Goal: Transaction & Acquisition: Purchase product/service

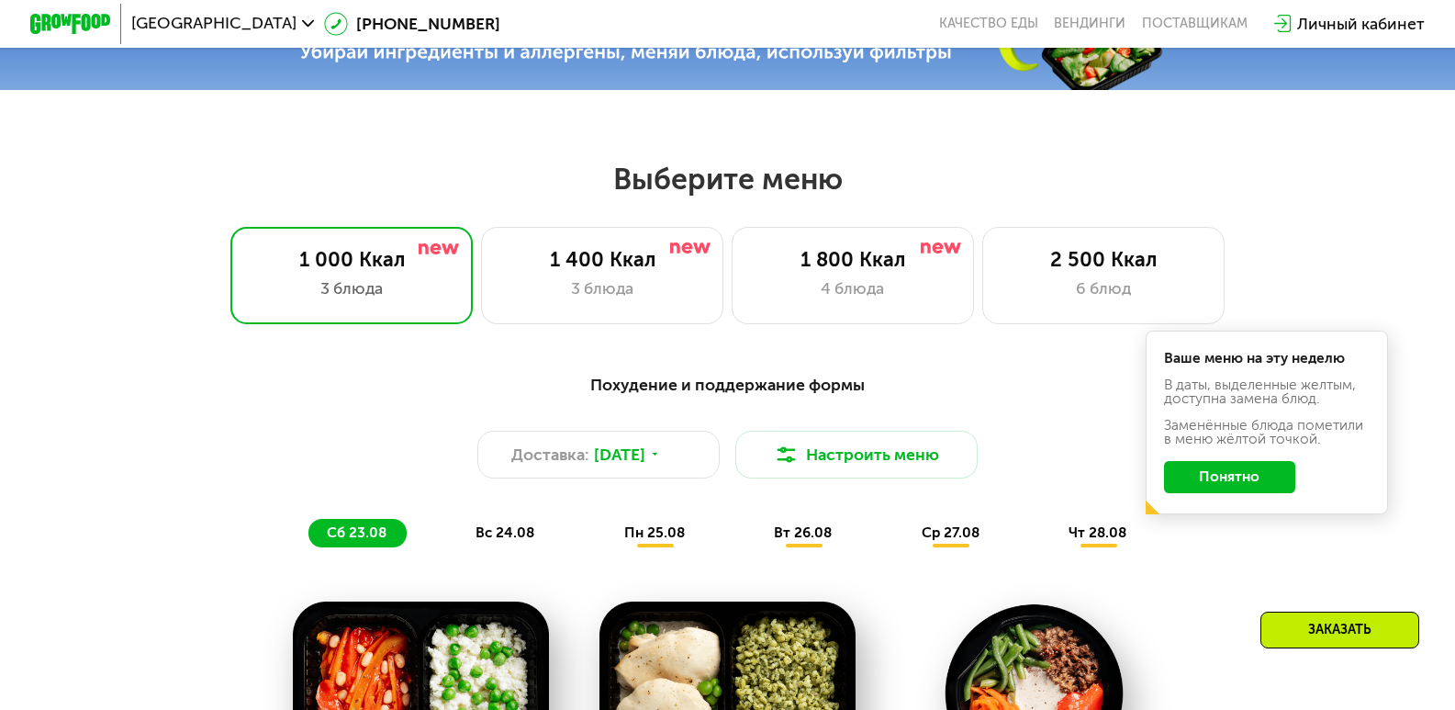
scroll to position [918, 0]
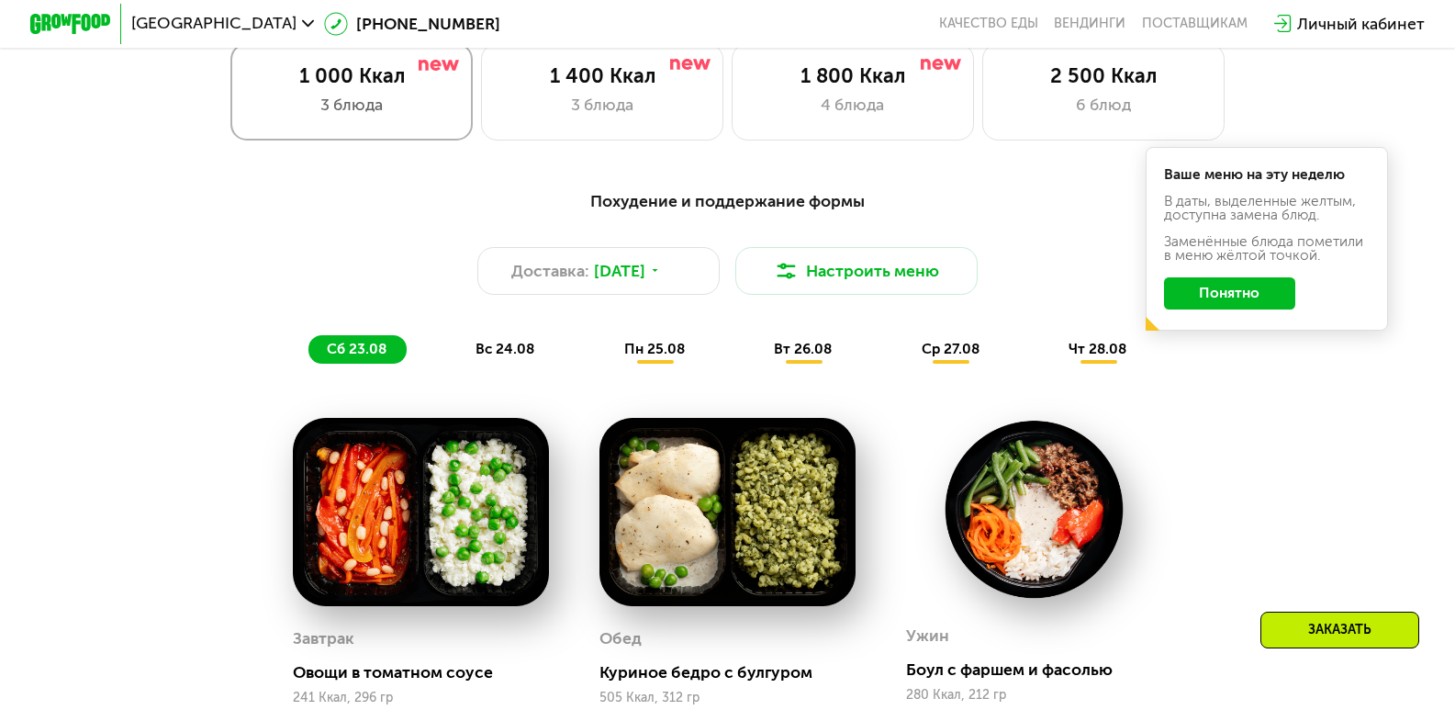
click at [398, 129] on div "1 000 Ккал 3 блюда" at bounding box center [351, 91] width 242 height 97
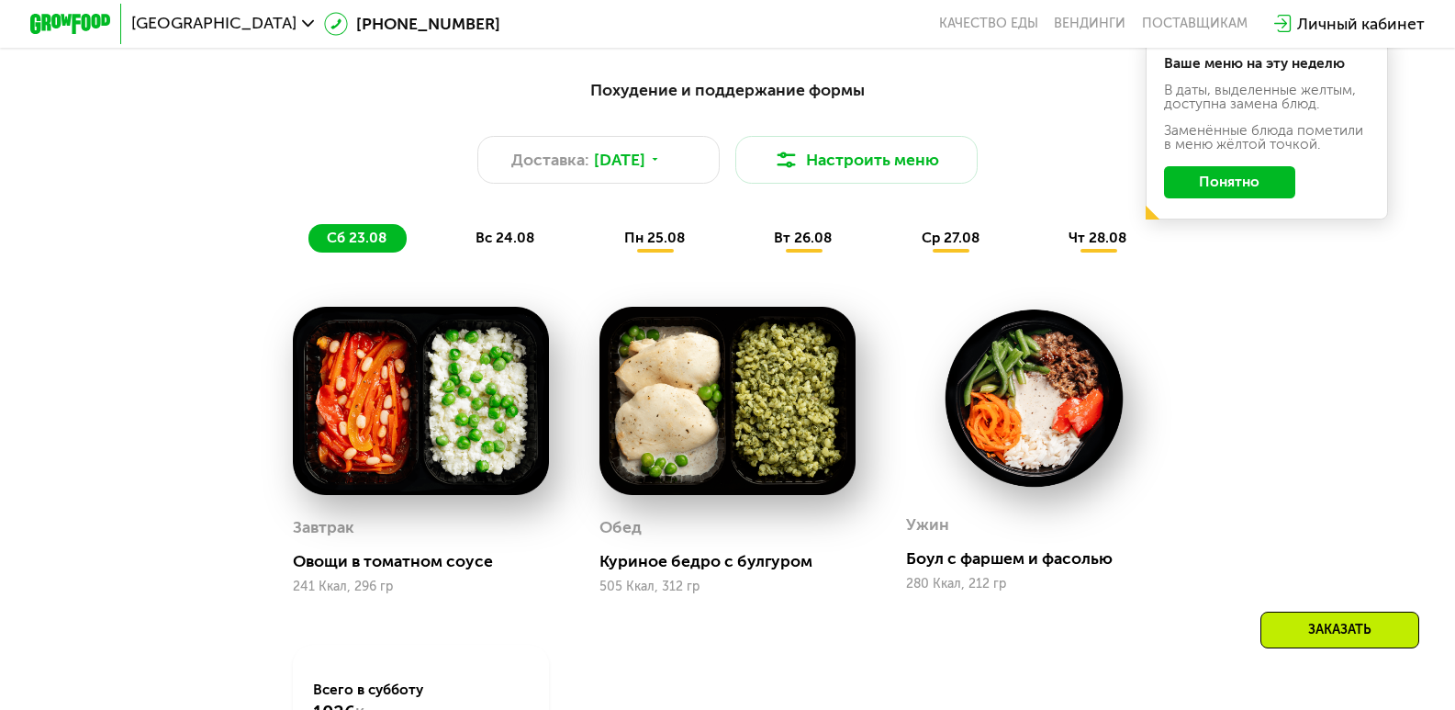
scroll to position [1010, 0]
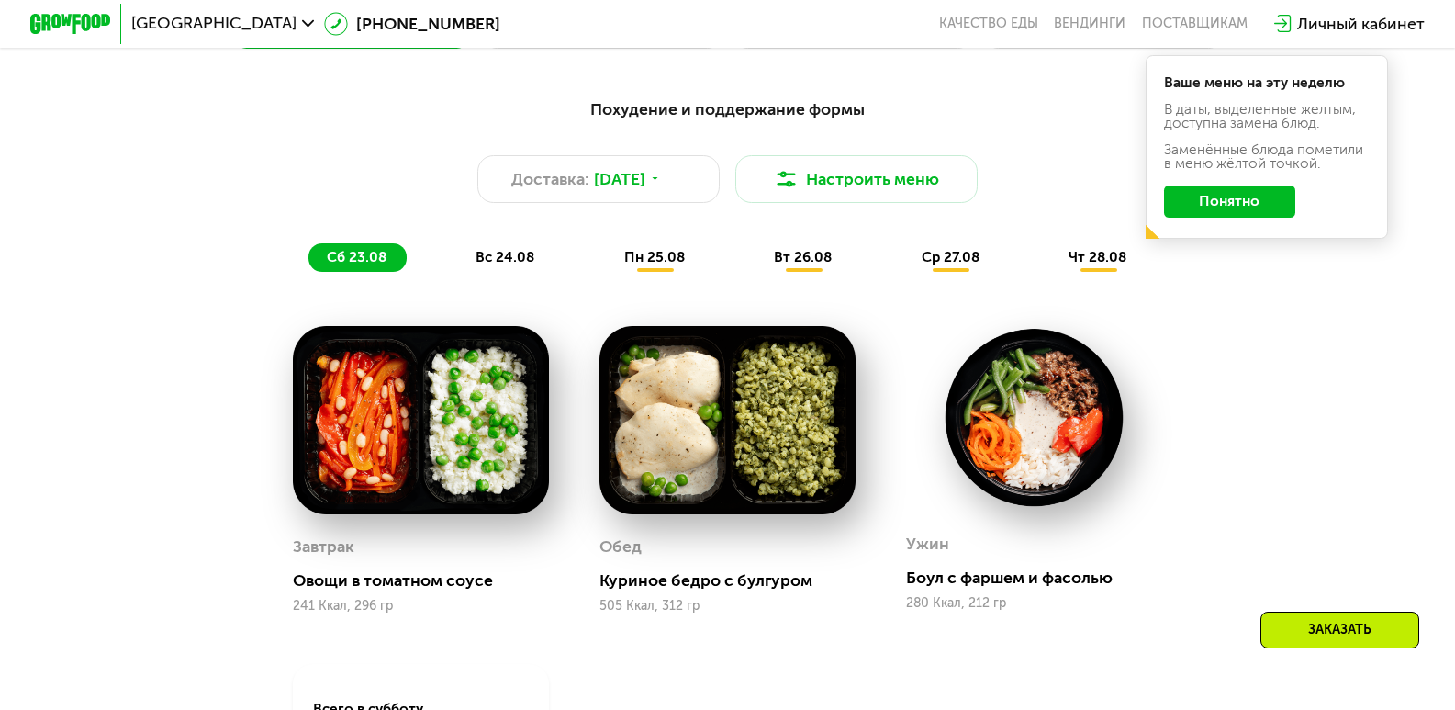
click at [498, 265] on span "вс 24.08" at bounding box center [505, 257] width 59 height 17
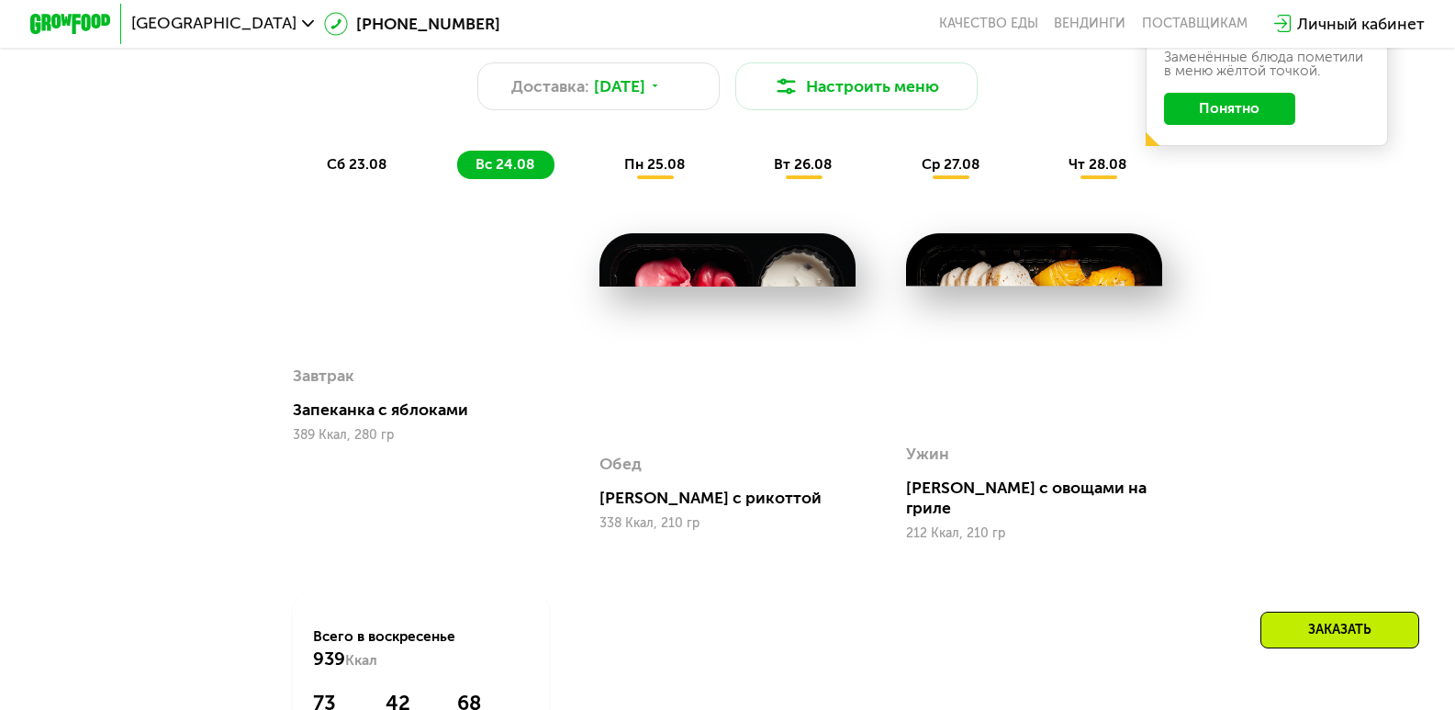
scroll to position [1102, 0]
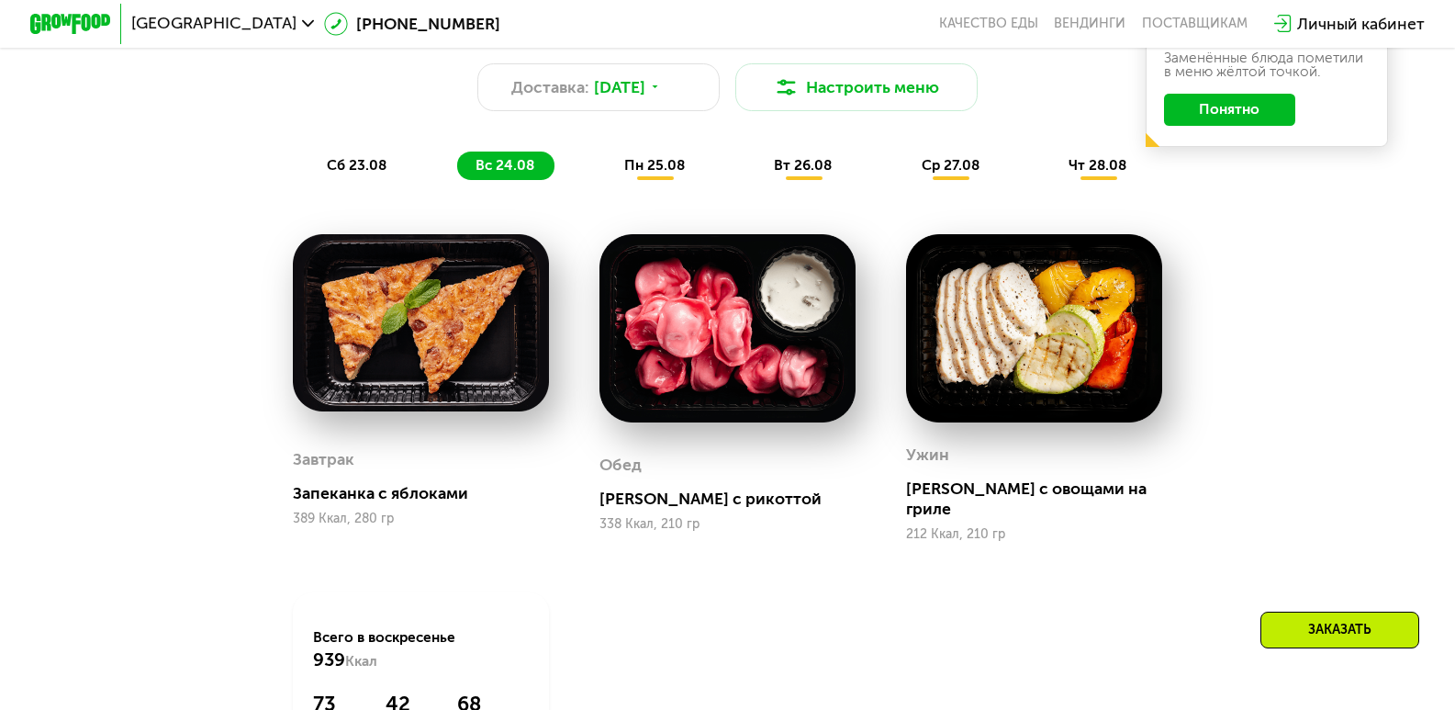
click at [636, 174] on span "пн 25.08" at bounding box center [654, 165] width 61 height 17
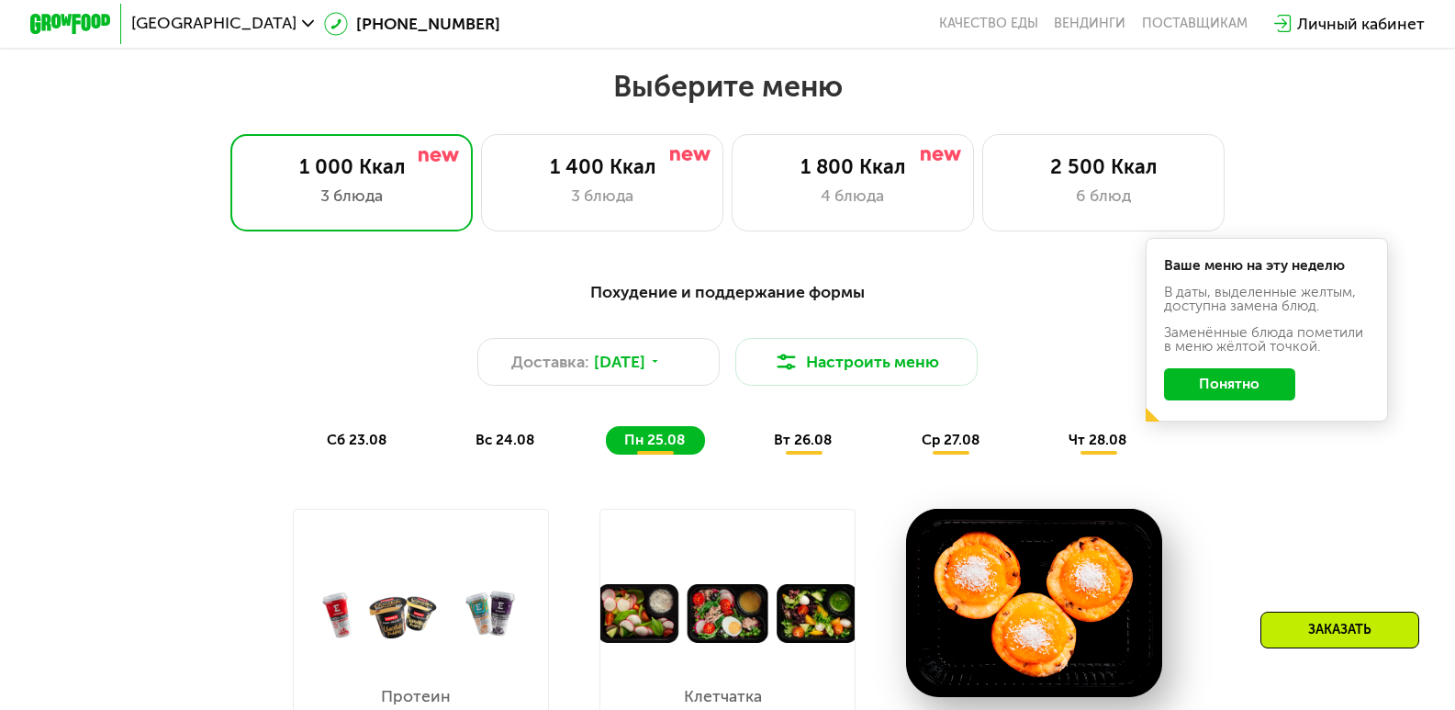
scroll to position [826, 0]
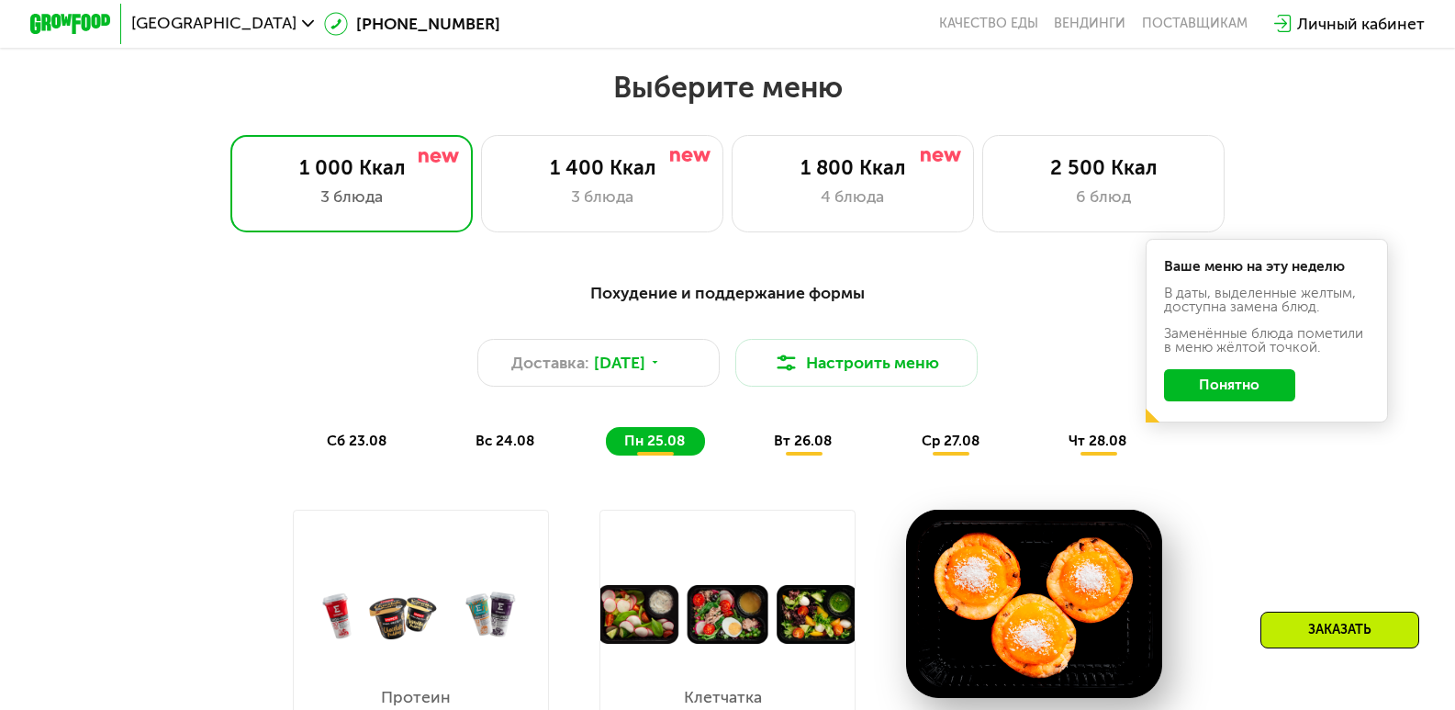
click at [816, 447] on span "вт 26.08" at bounding box center [803, 440] width 58 height 17
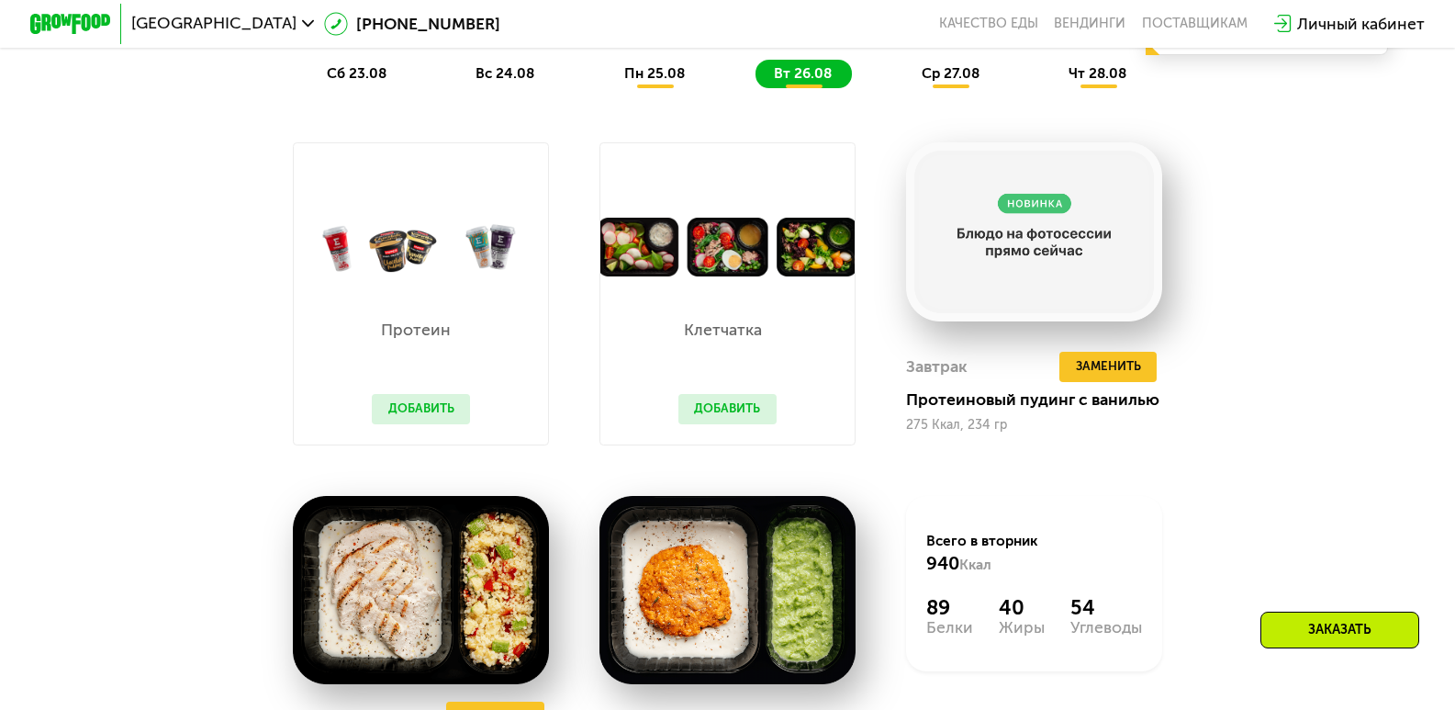
scroll to position [1102, 0]
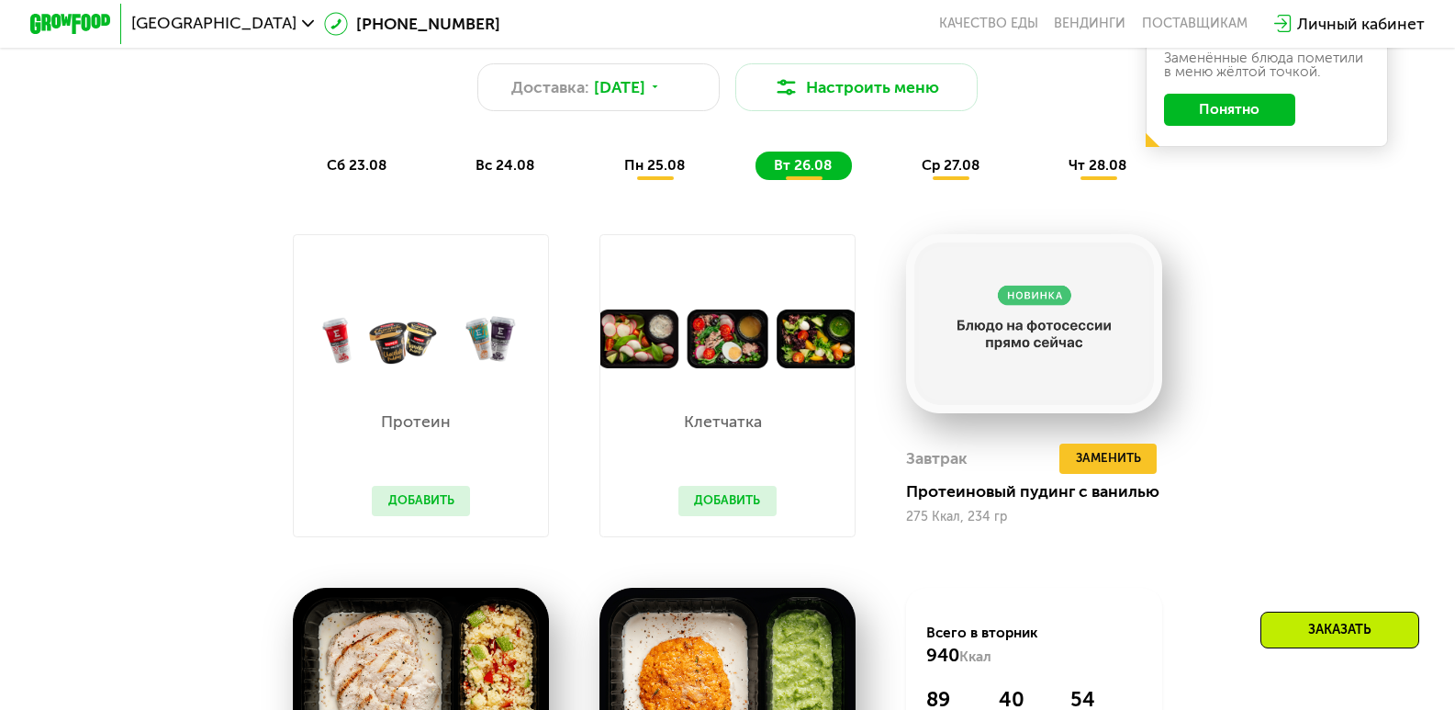
click at [963, 174] on span "ср 27.08" at bounding box center [951, 165] width 58 height 17
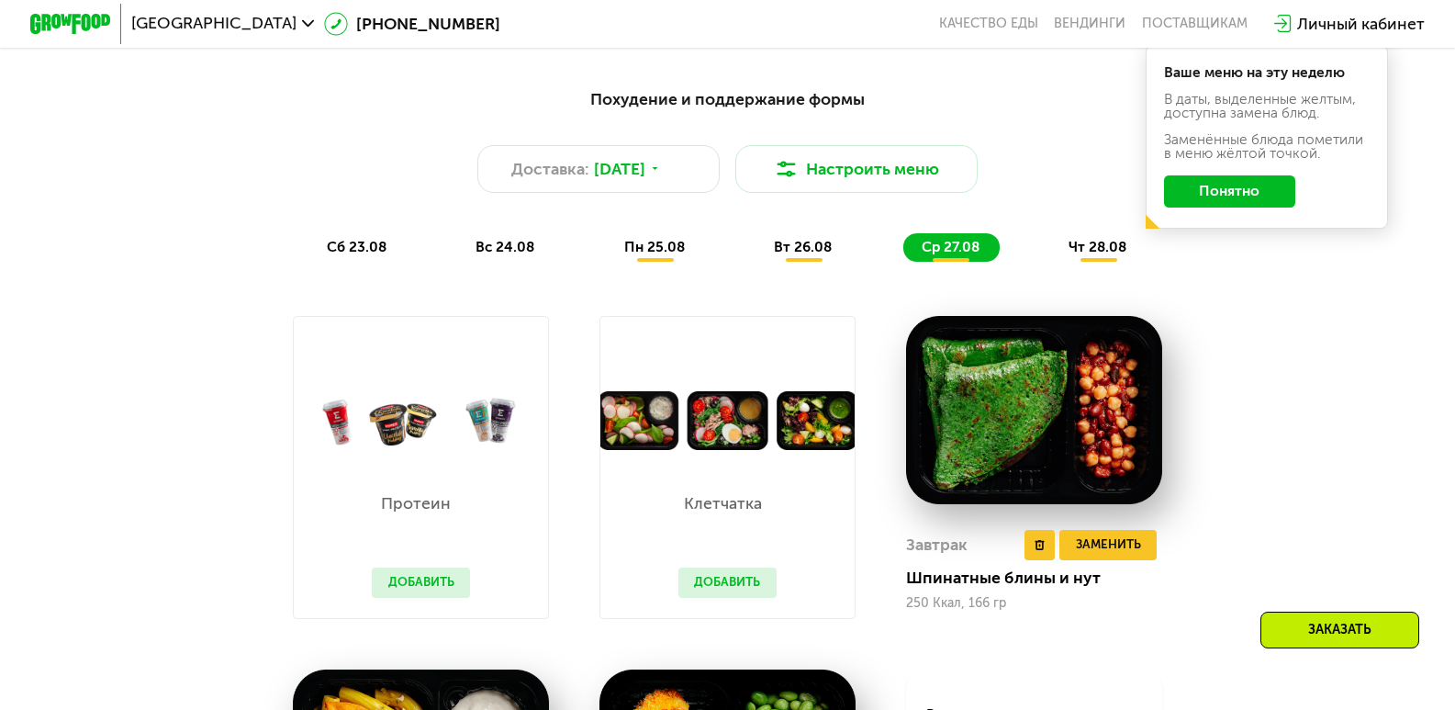
scroll to position [1010, 0]
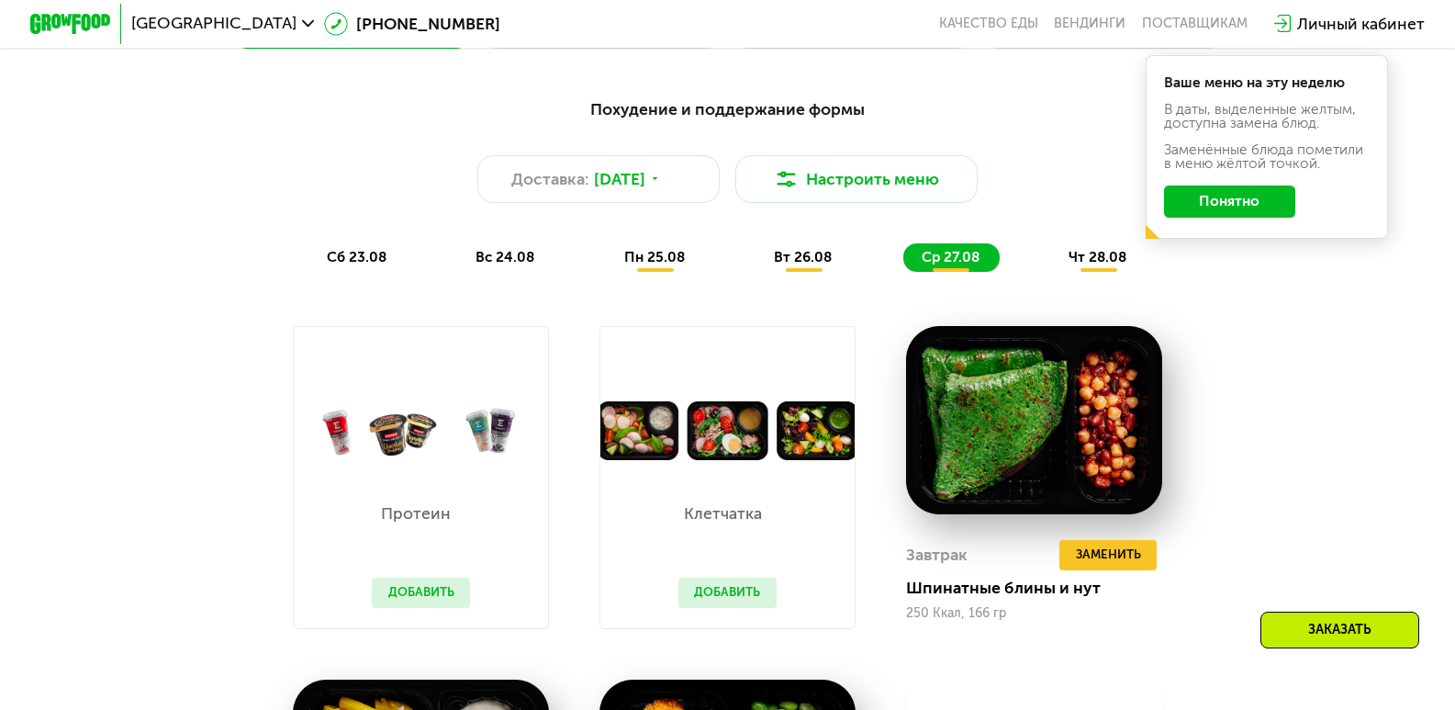
click at [1094, 265] on span "чт 28.08" at bounding box center [1098, 257] width 58 height 17
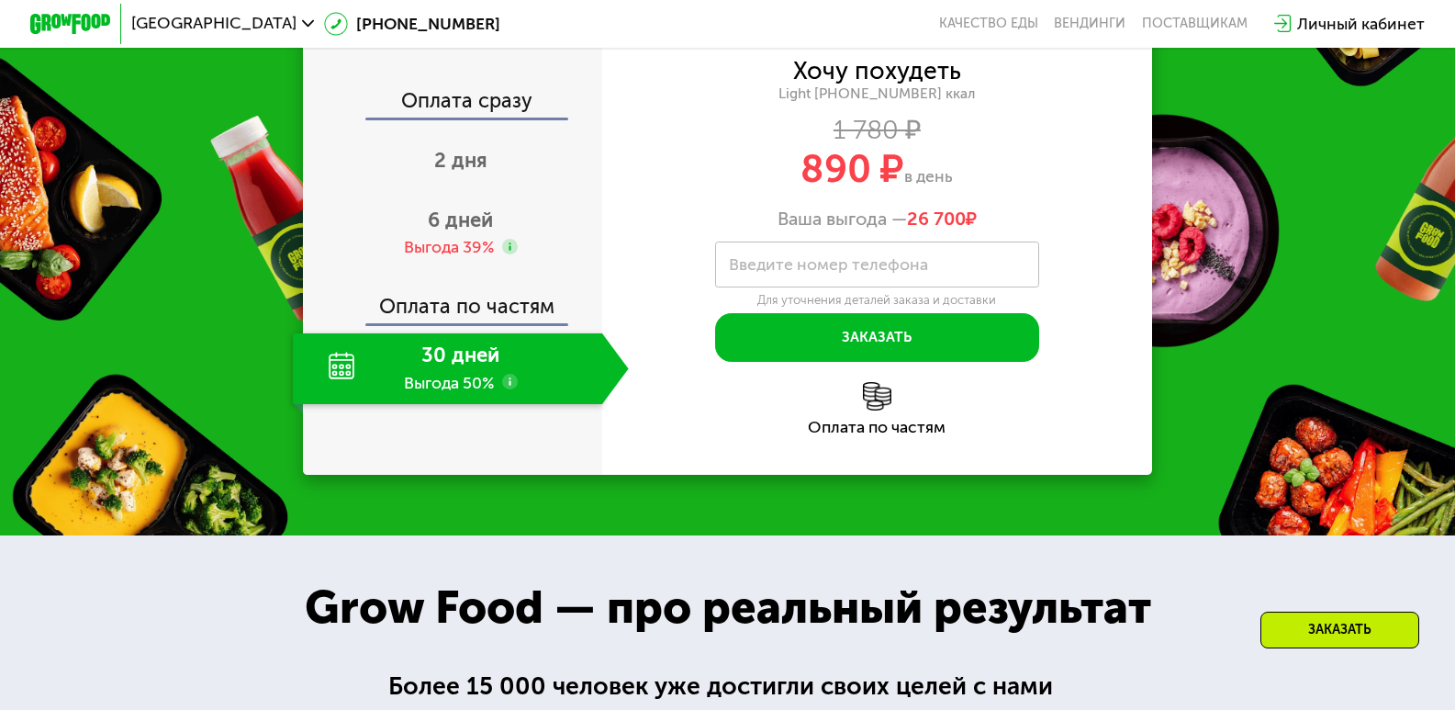
scroll to position [2112, 0]
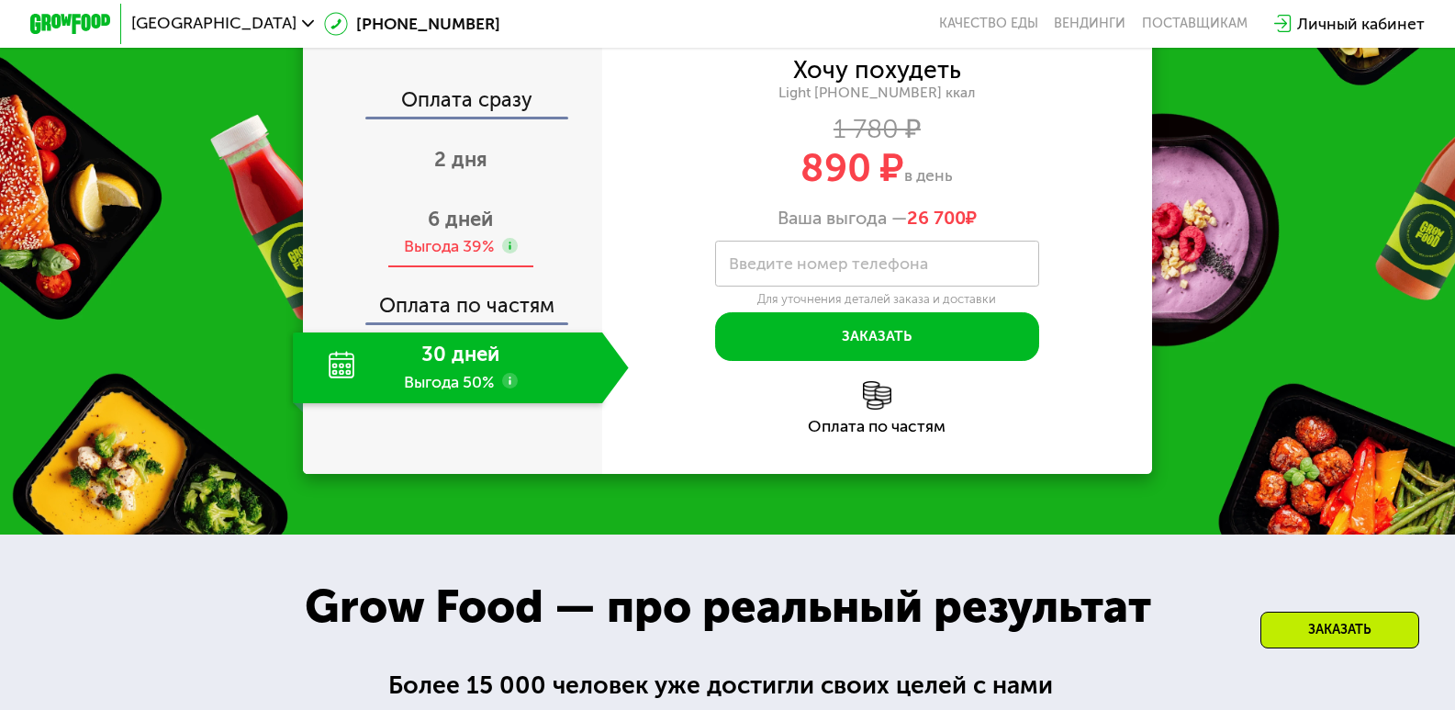
click at [474, 231] on span "6 дней" at bounding box center [460, 219] width 65 height 25
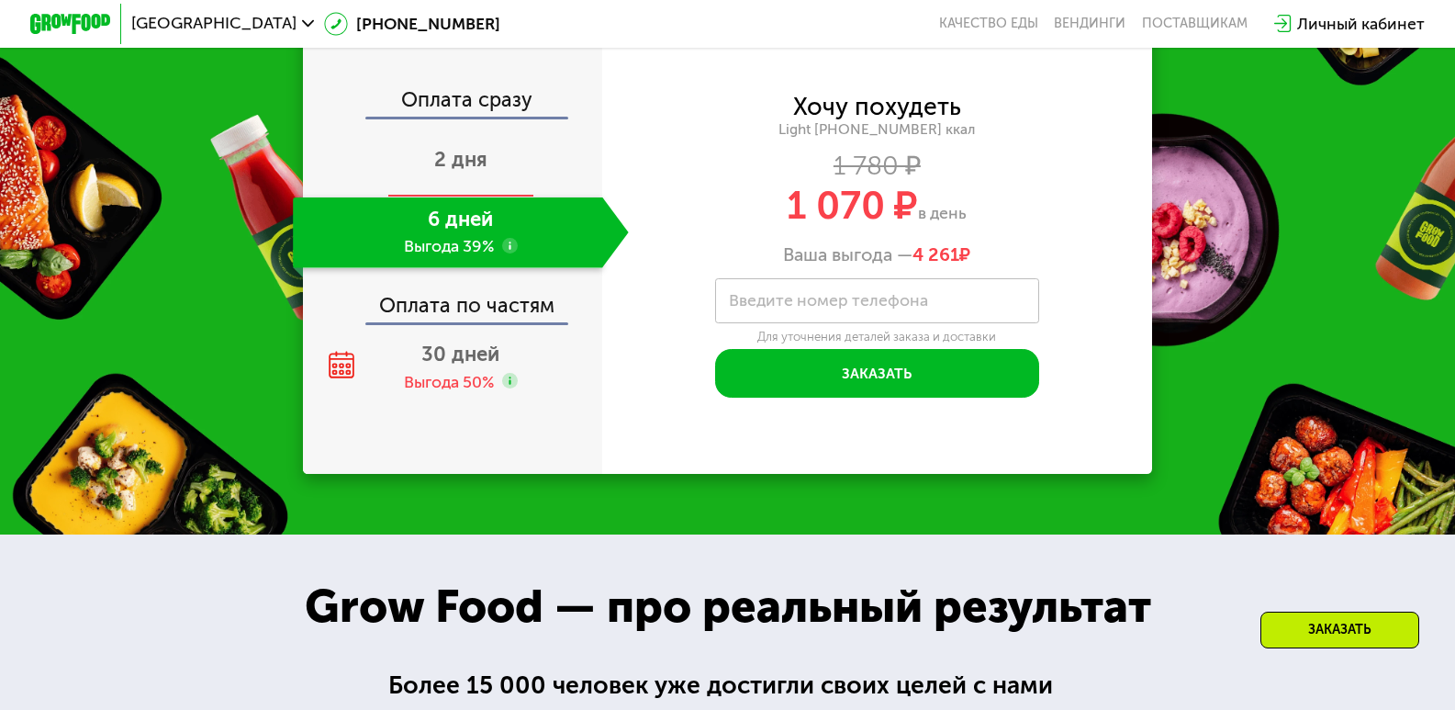
click at [465, 172] on span "2 дня" at bounding box center [460, 159] width 53 height 25
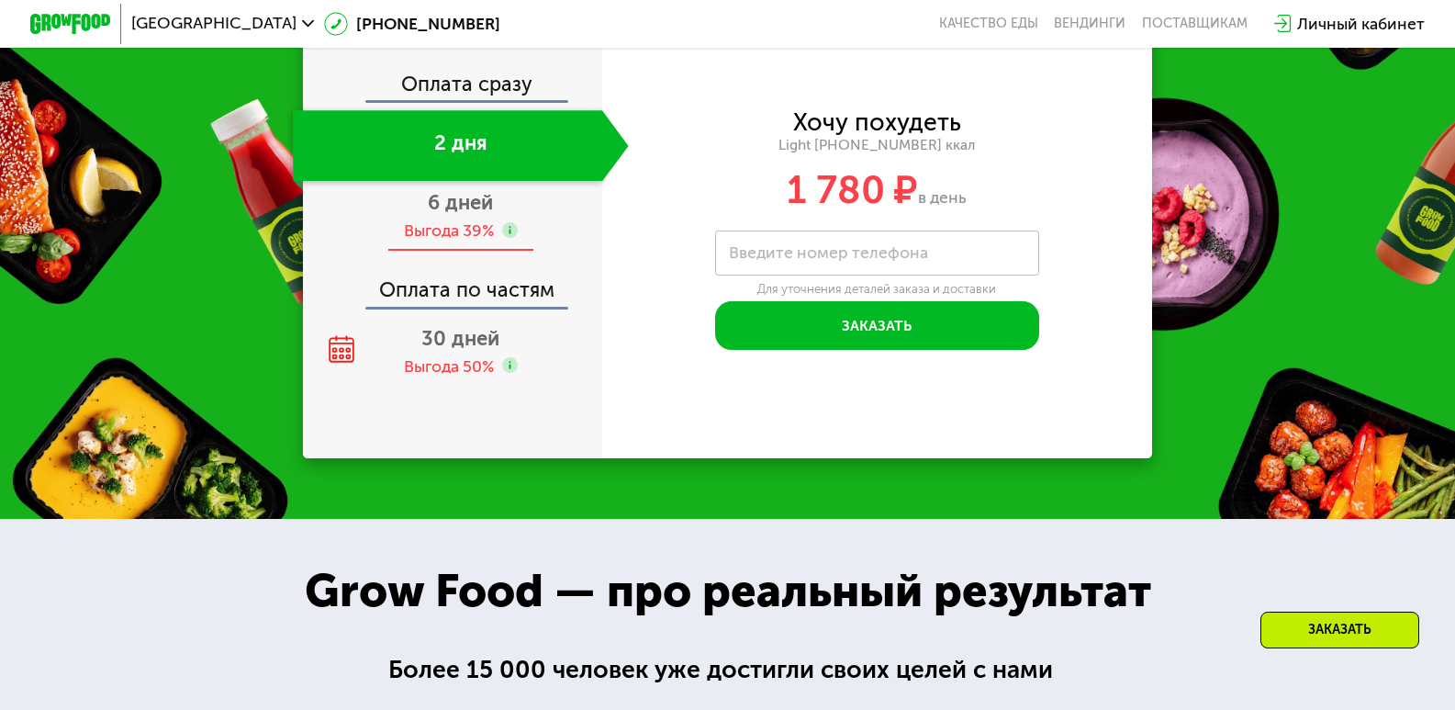
click at [432, 241] on div "Выгода 39%" at bounding box center [449, 230] width 90 height 22
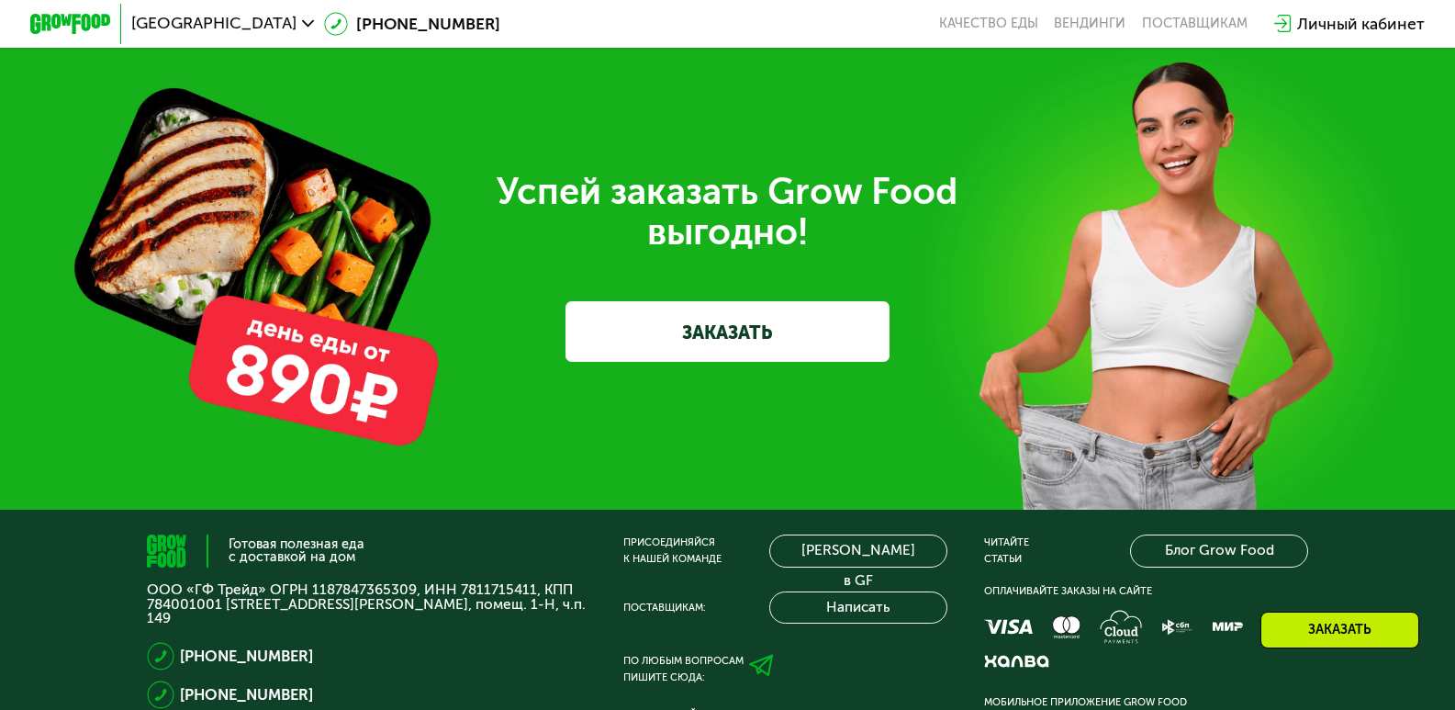
scroll to position [5784, 0]
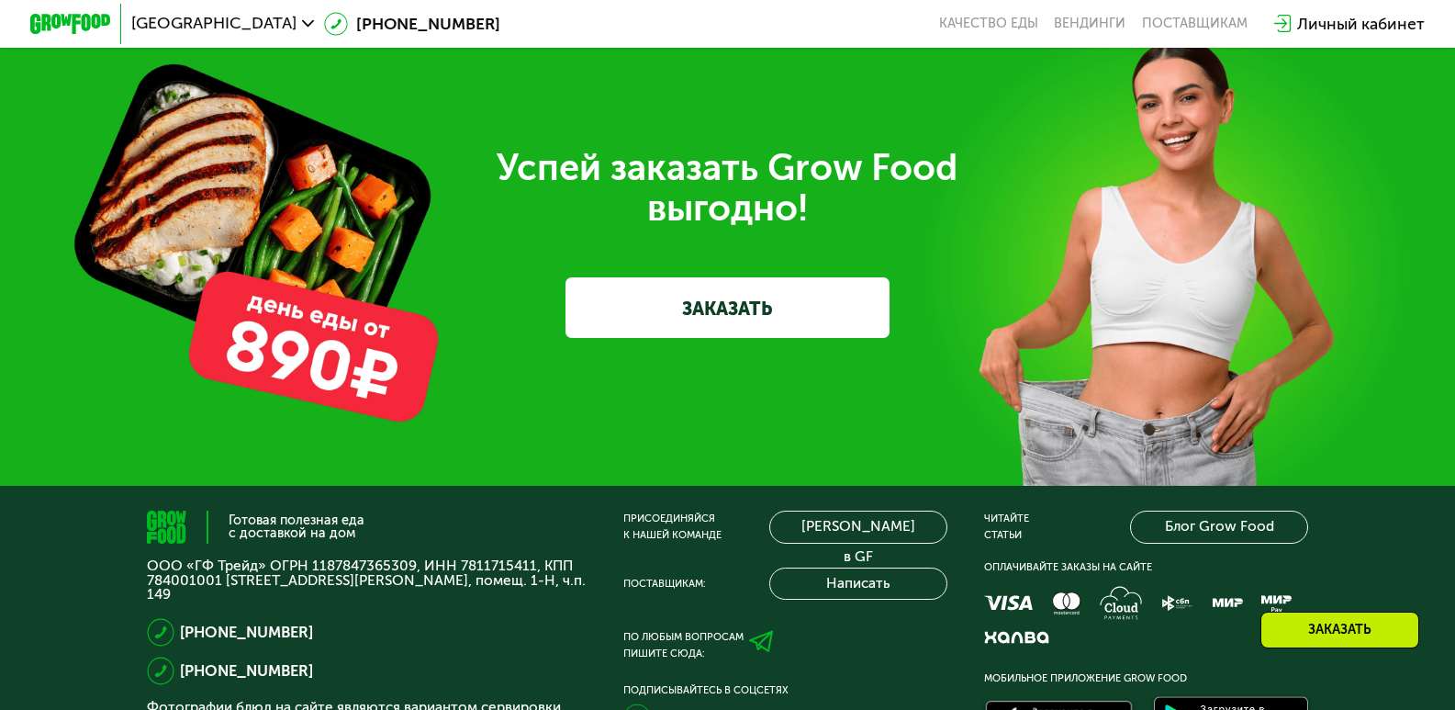
click at [735, 338] on link "ЗАКАЗАТЬ" at bounding box center [727, 307] width 323 height 61
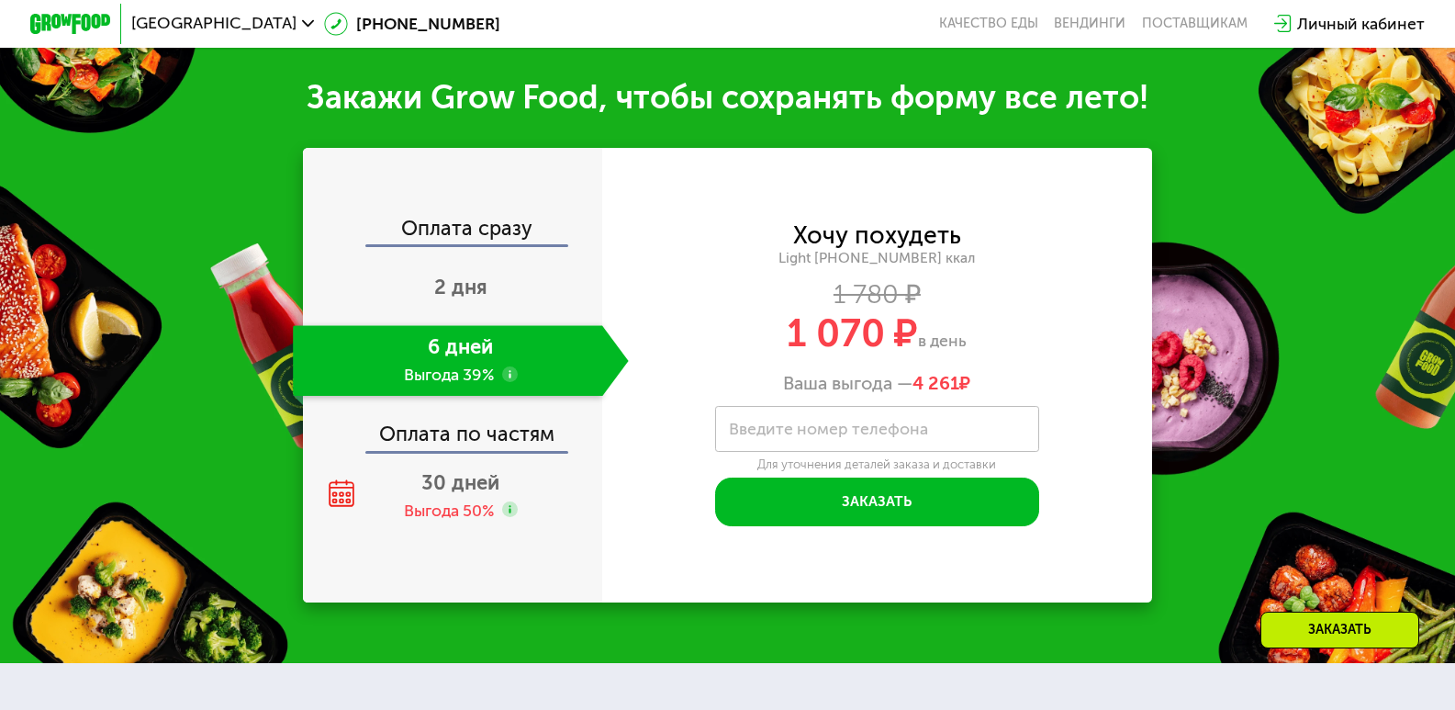
scroll to position [1953, 0]
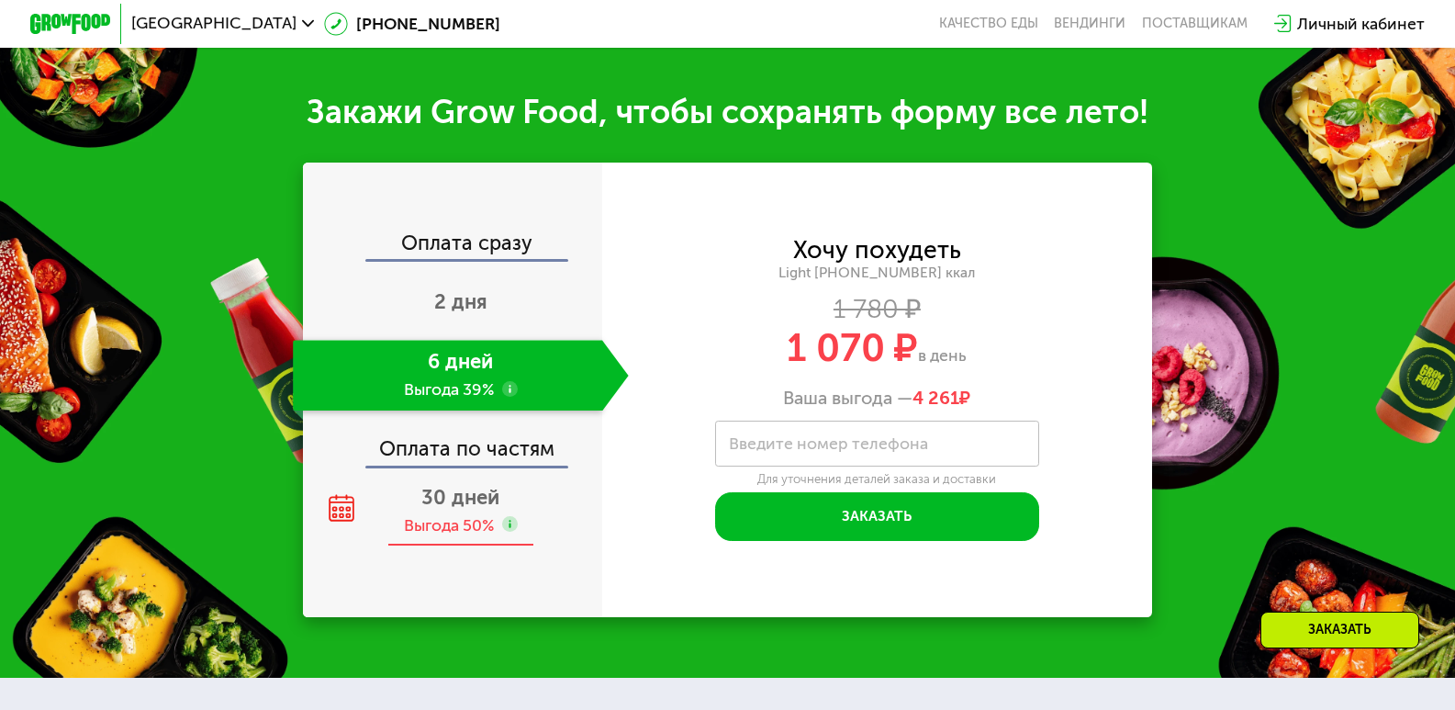
click at [480, 510] on span "30 дней" at bounding box center [460, 497] width 78 height 25
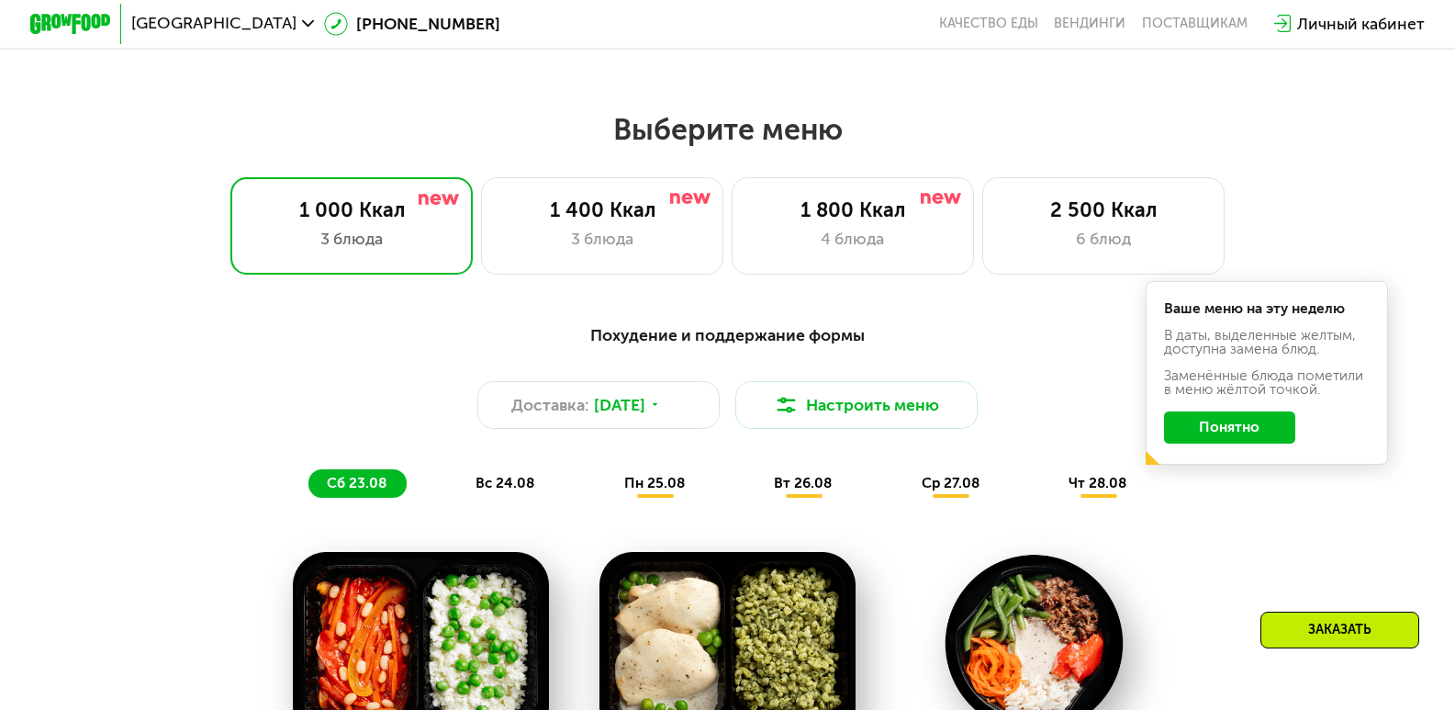
scroll to position [759, 0]
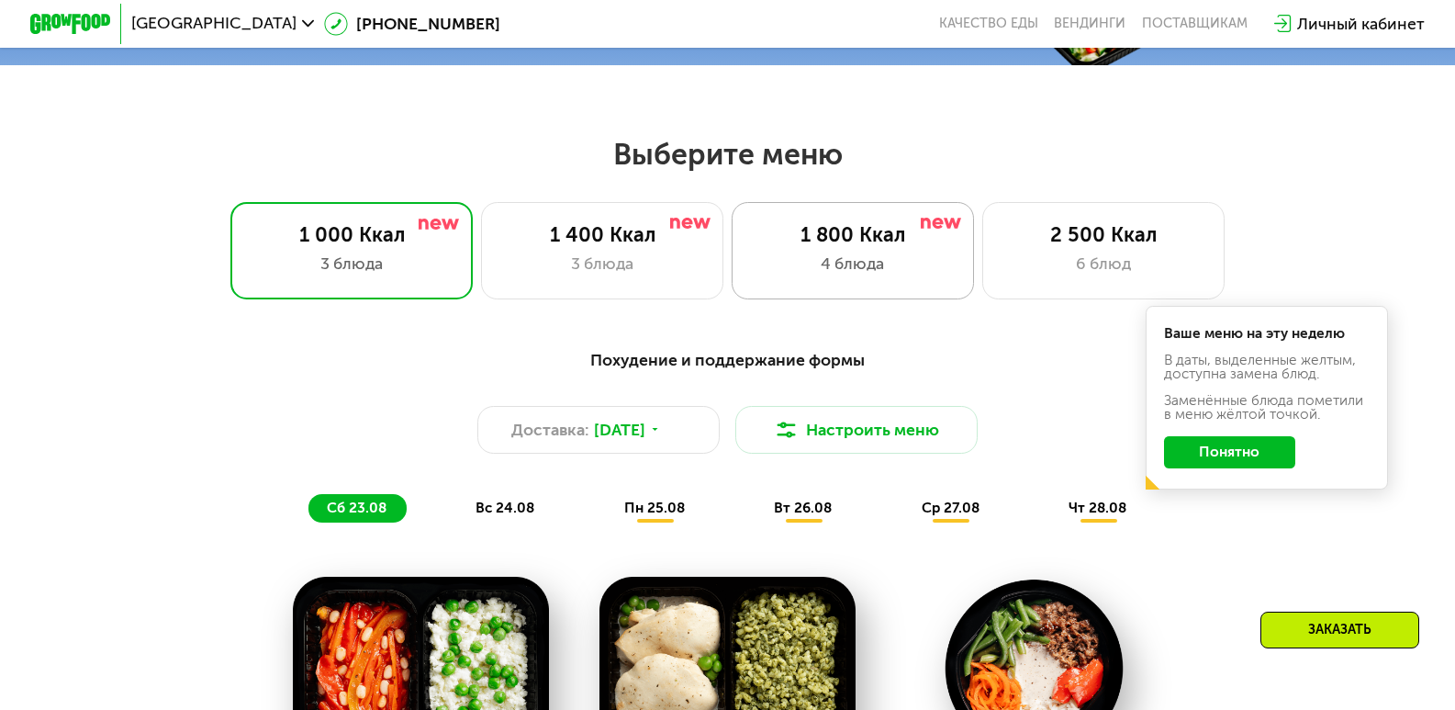
click at [982, 285] on div "1 800 Ккал 4 блюда" at bounding box center [1103, 250] width 242 height 97
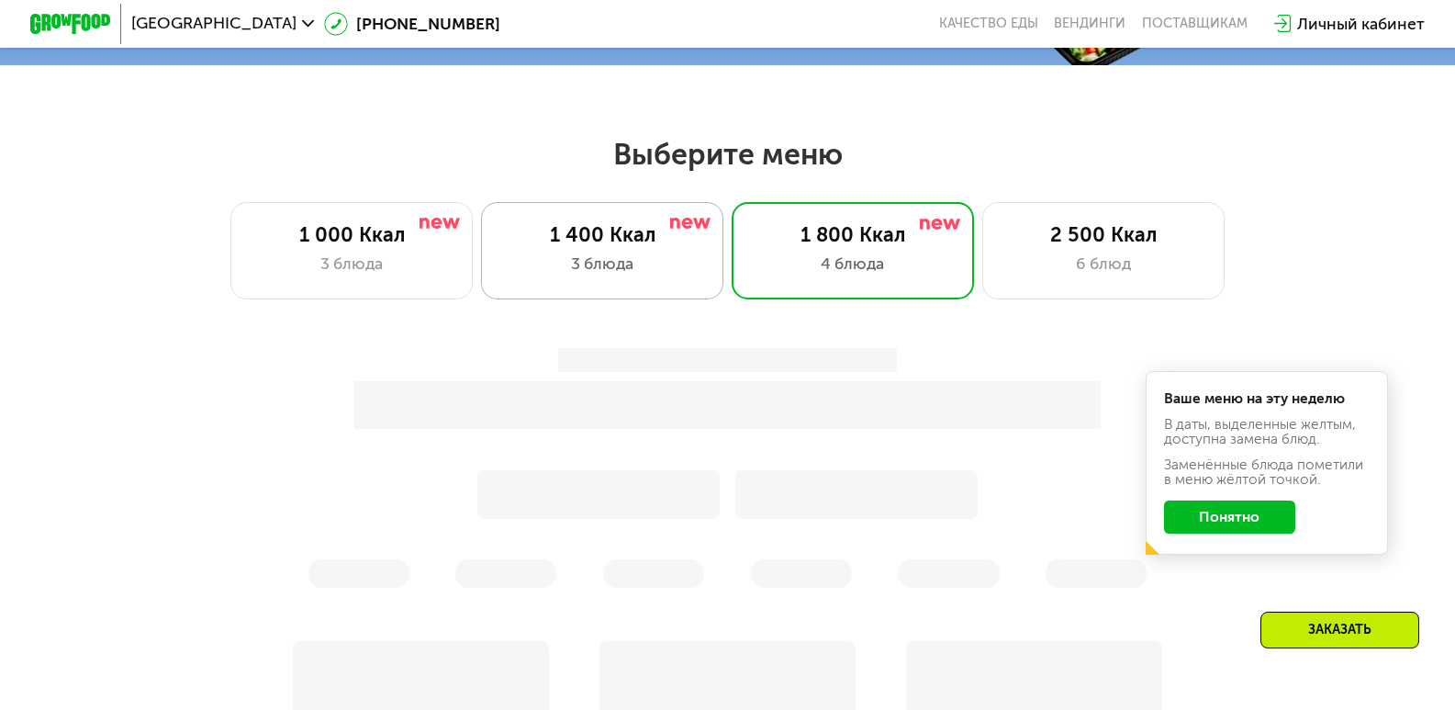
click at [682, 275] on div "3 блюда" at bounding box center [602, 264] width 200 height 24
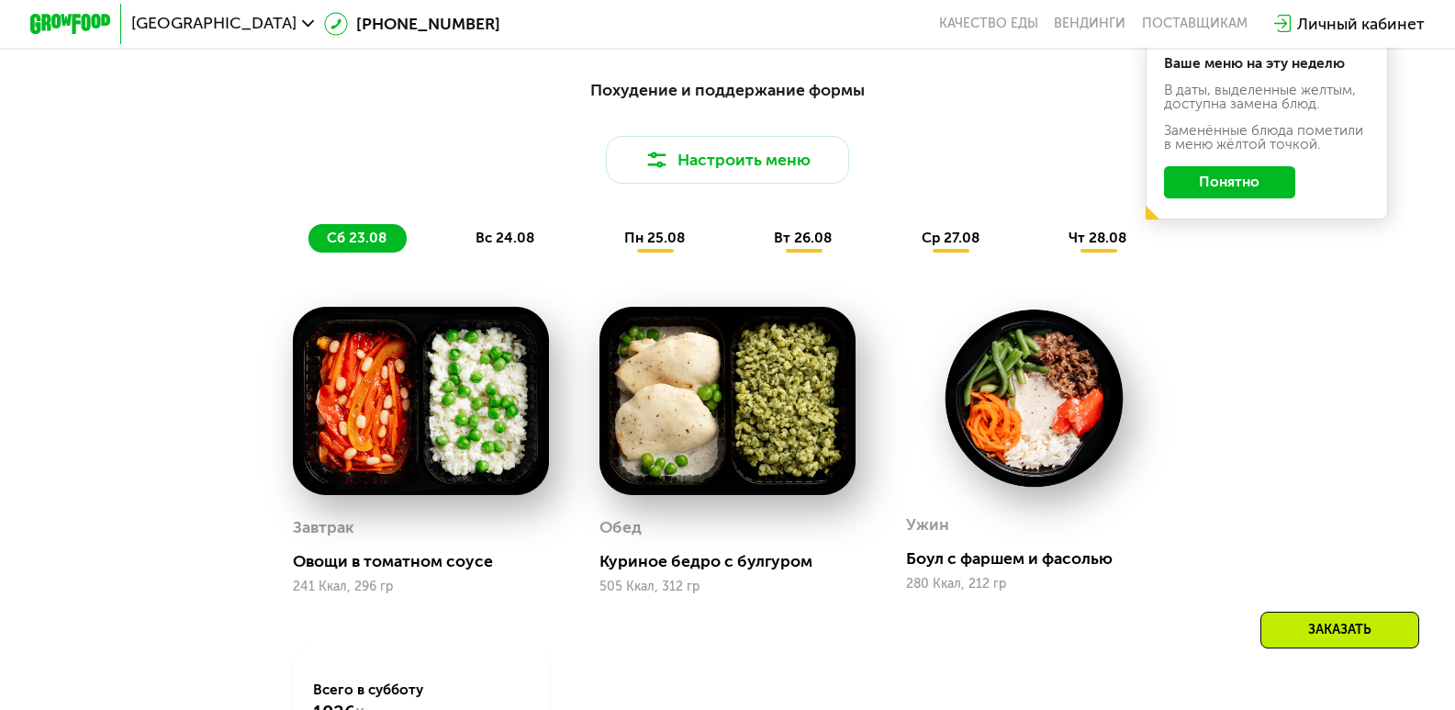
scroll to position [1035, 0]
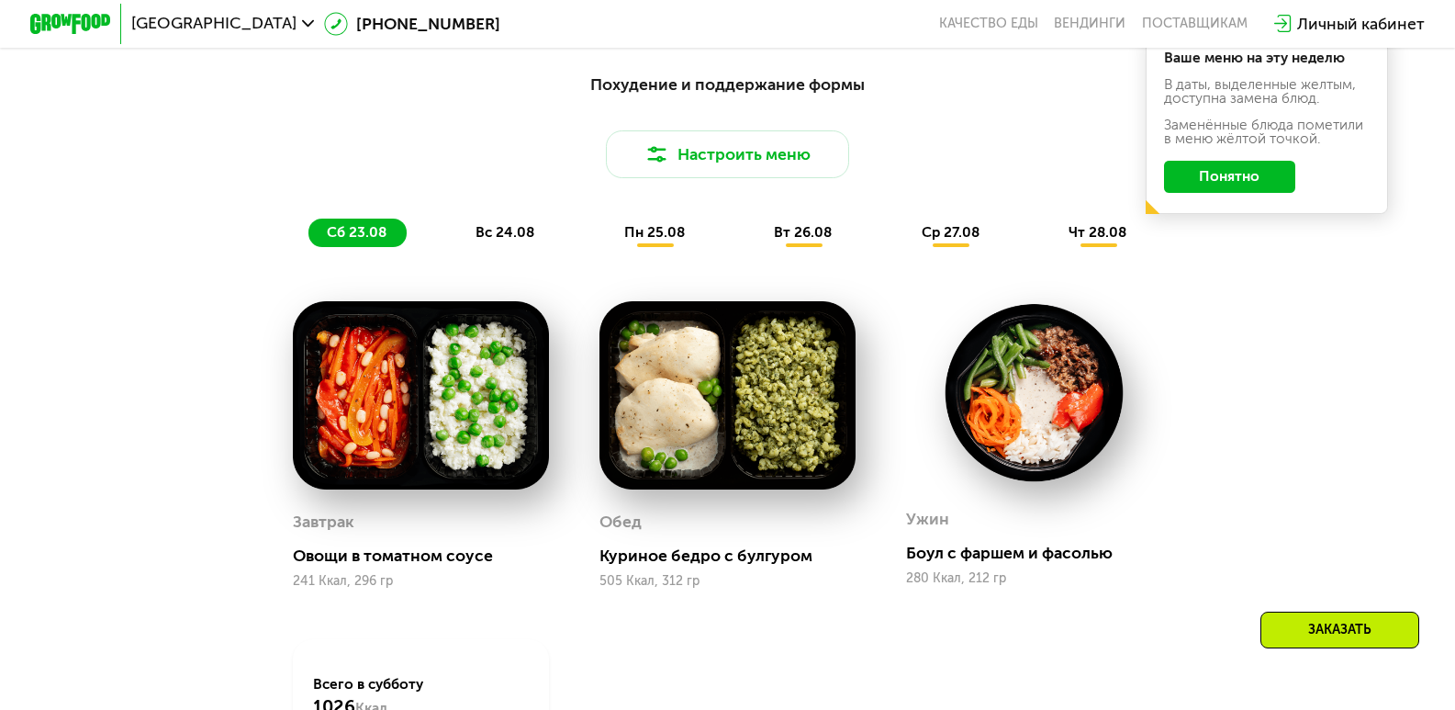
click at [1268, 189] on button "Понятно" at bounding box center [1229, 177] width 131 height 32
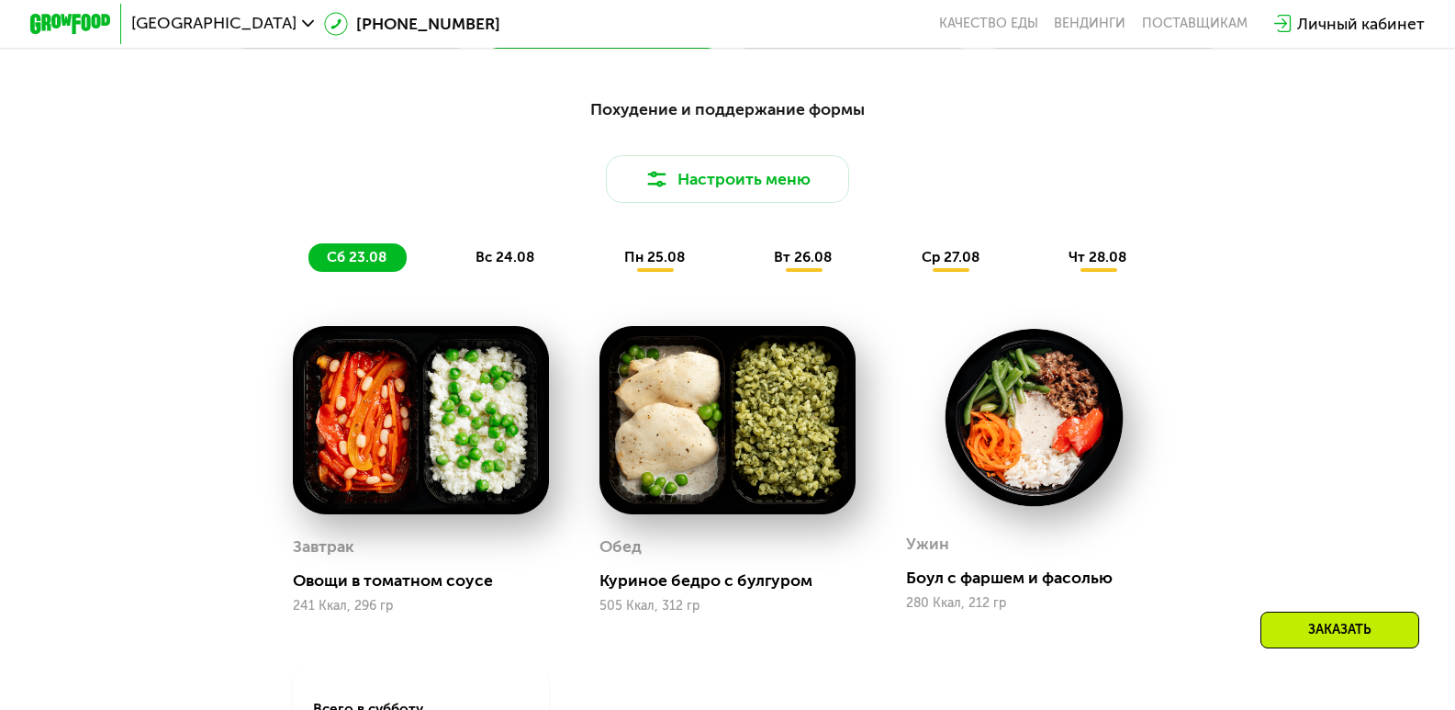
scroll to position [759, 0]
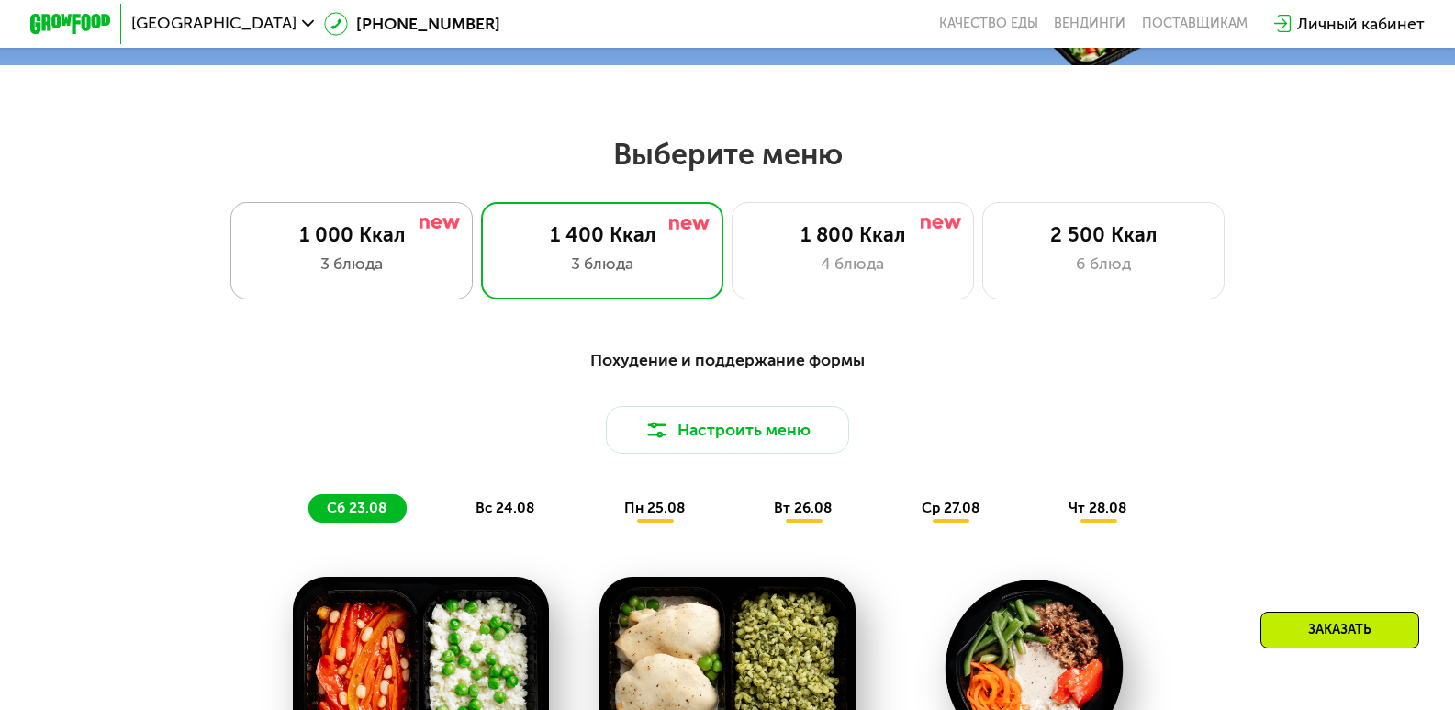
click at [421, 267] on div "3 блюда" at bounding box center [352, 264] width 200 height 24
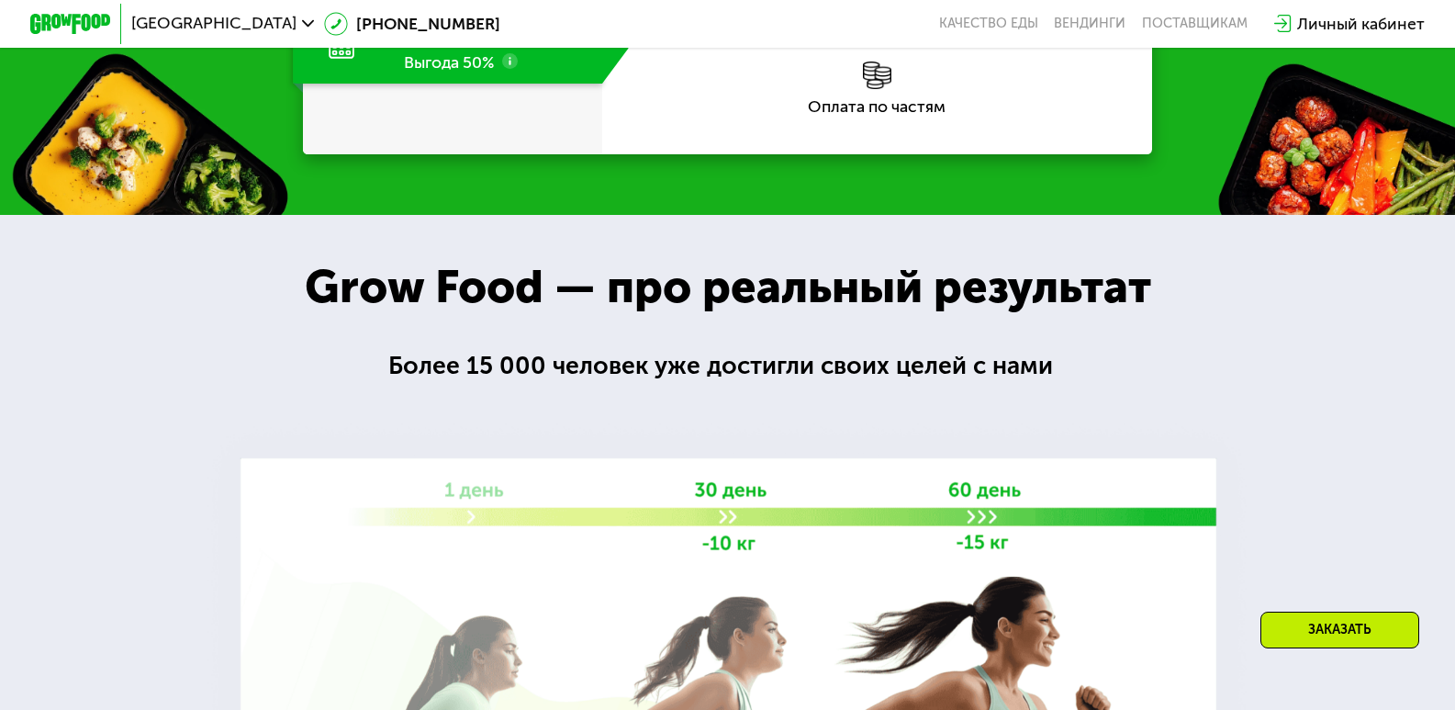
scroll to position [2412, 0]
